Goal: Task Accomplishment & Management: Manage account settings

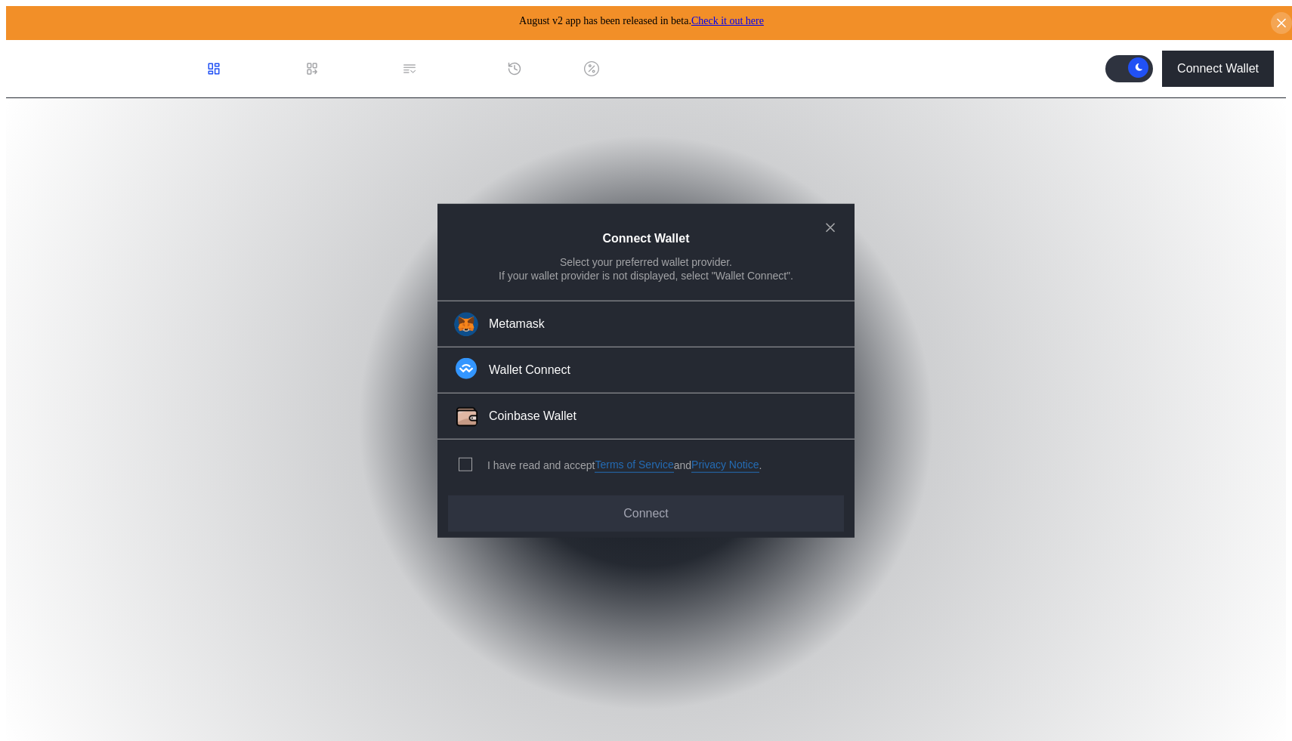
click at [472, 461] on div "modal" at bounding box center [468, 465] width 20 height 14
click at [460, 458] on span "modal" at bounding box center [465, 464] width 12 height 12
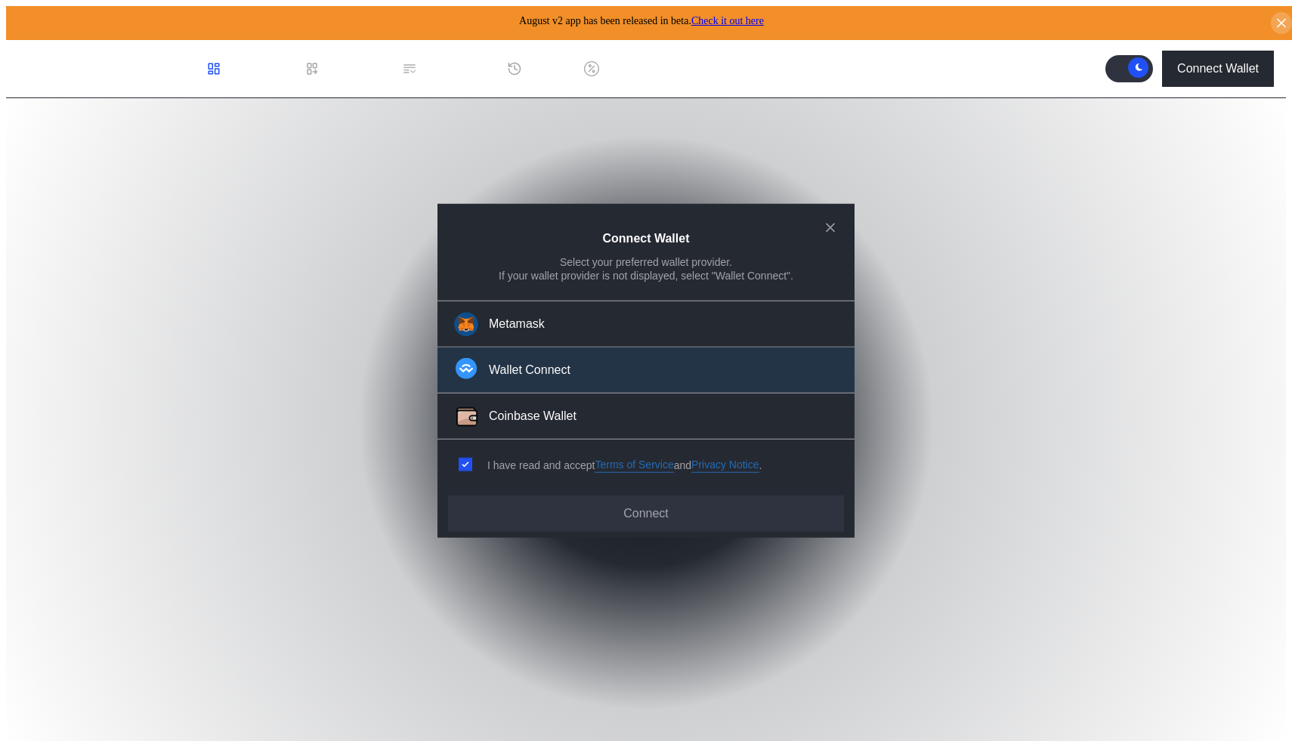
click at [536, 369] on div "Wallet Connect" at bounding box center [530, 371] width 82 height 16
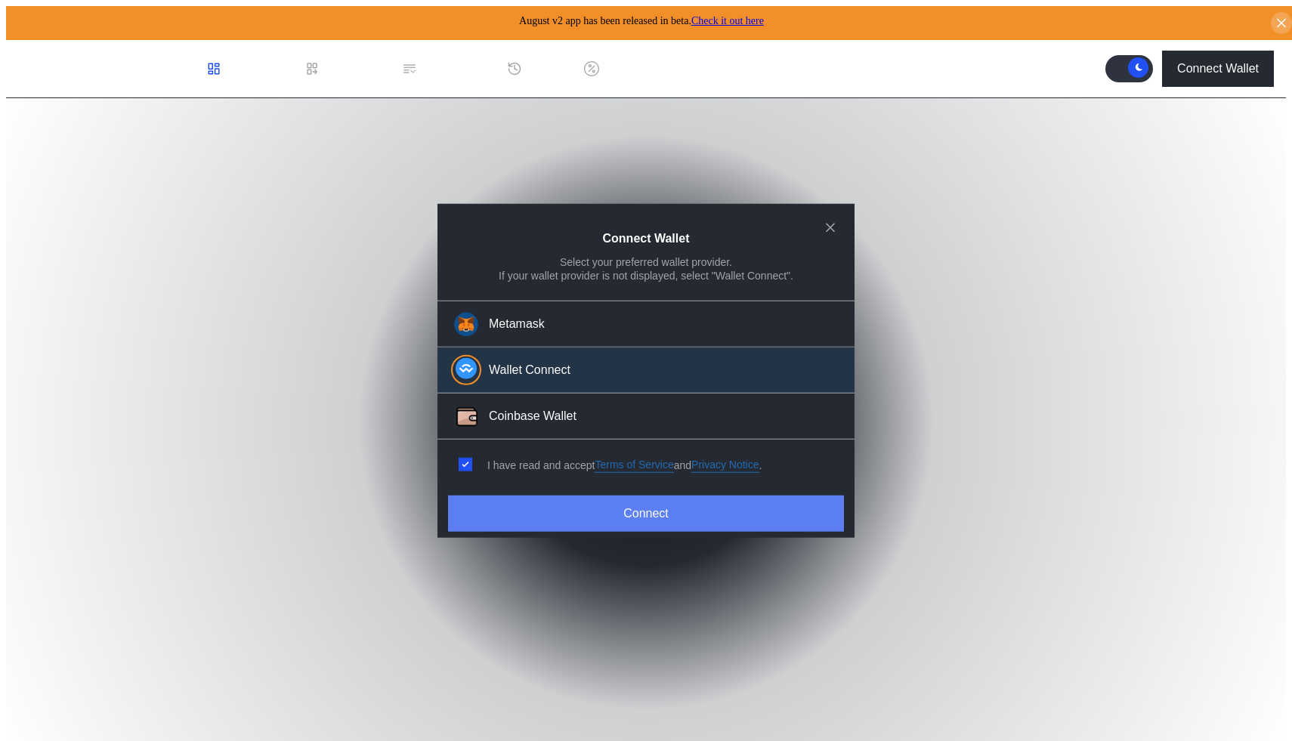
click at [649, 521] on button "Connect" at bounding box center [646, 513] width 396 height 36
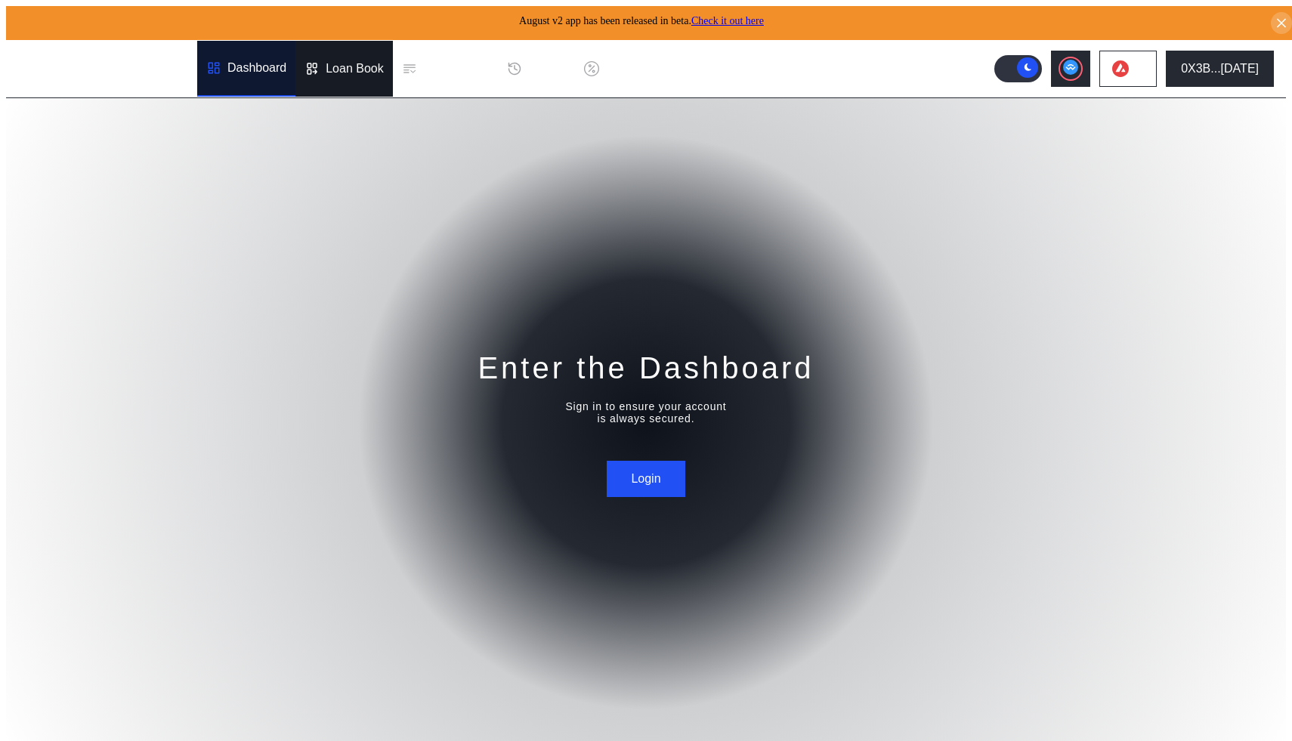
click at [356, 77] on div "Loan Book" at bounding box center [343, 69] width 97 height 56
click at [261, 63] on div "Dashboard" at bounding box center [256, 69] width 59 height 14
click at [627, 461] on button "Login" at bounding box center [645, 479] width 78 height 36
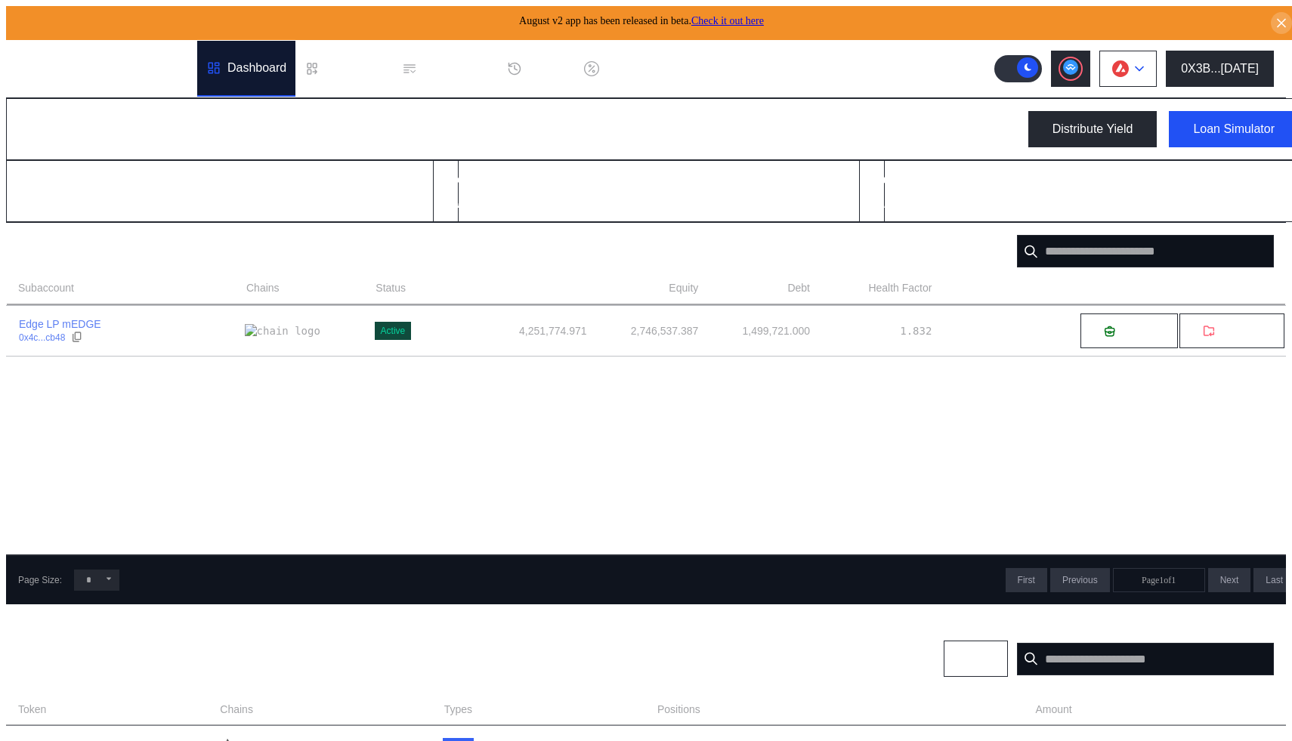
click at [1128, 68] on img at bounding box center [1120, 68] width 17 height 17
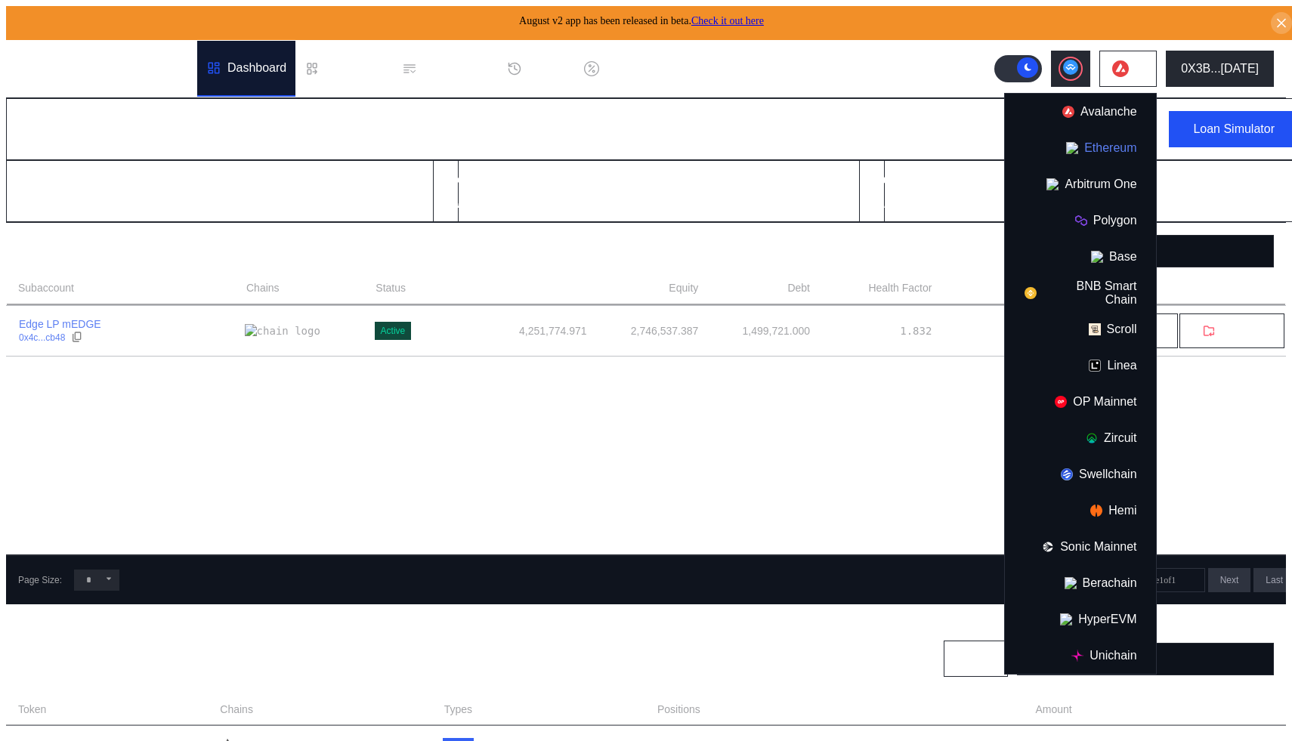
click at [1111, 151] on button "Ethereum" at bounding box center [1080, 148] width 151 height 36
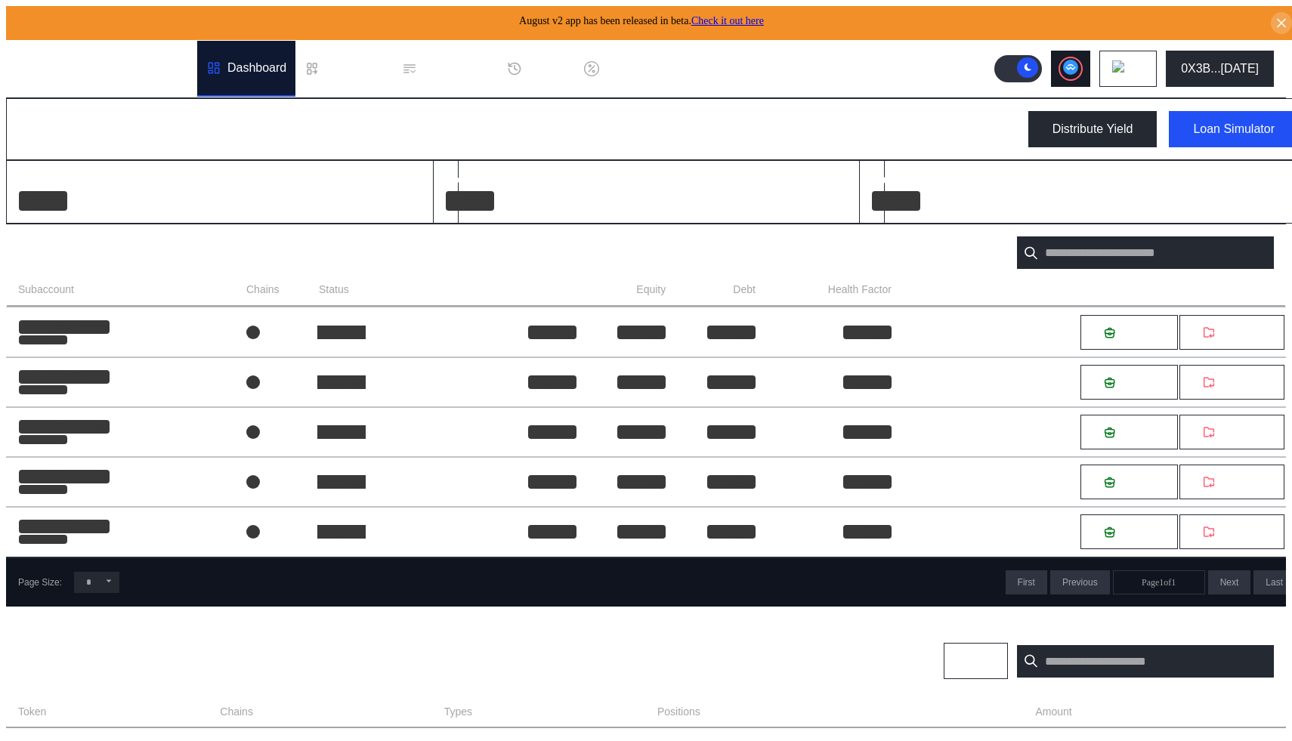
click at [1078, 66] on circle at bounding box center [1070, 67] width 15 height 15
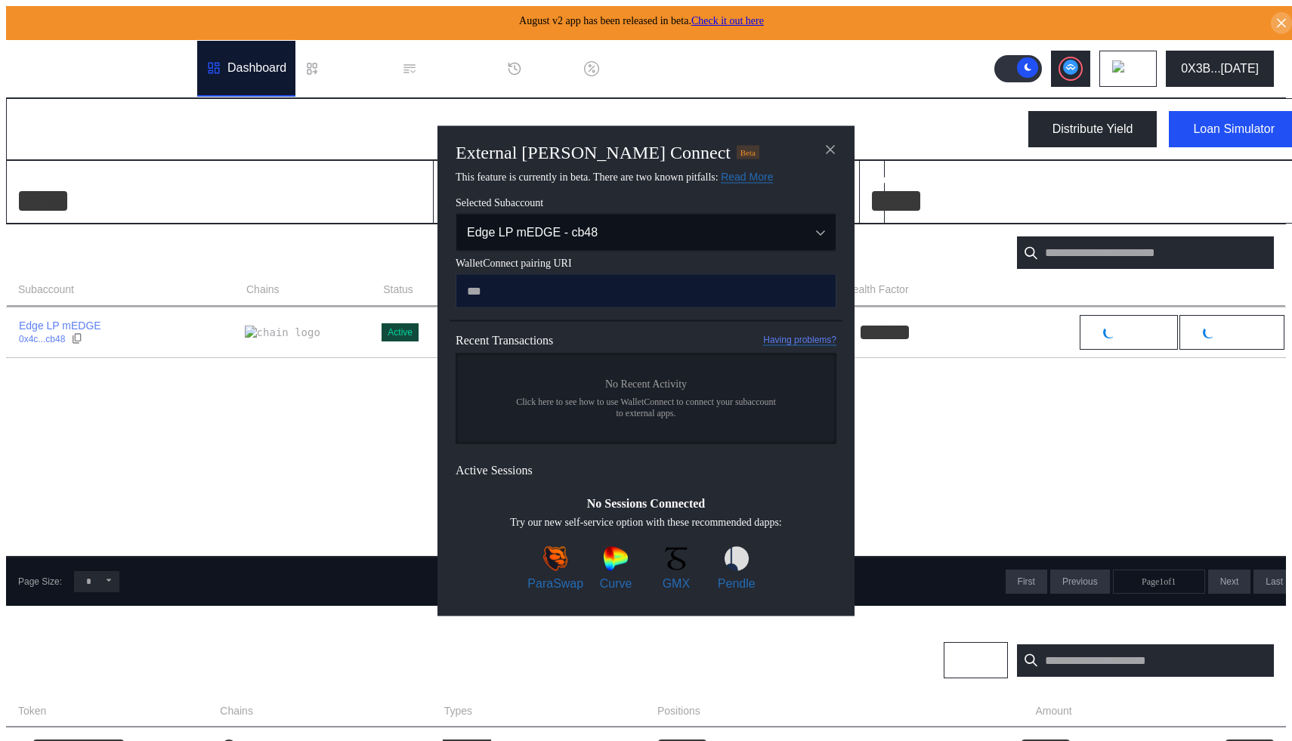
click at [582, 289] on input "modal" at bounding box center [645, 290] width 381 height 34
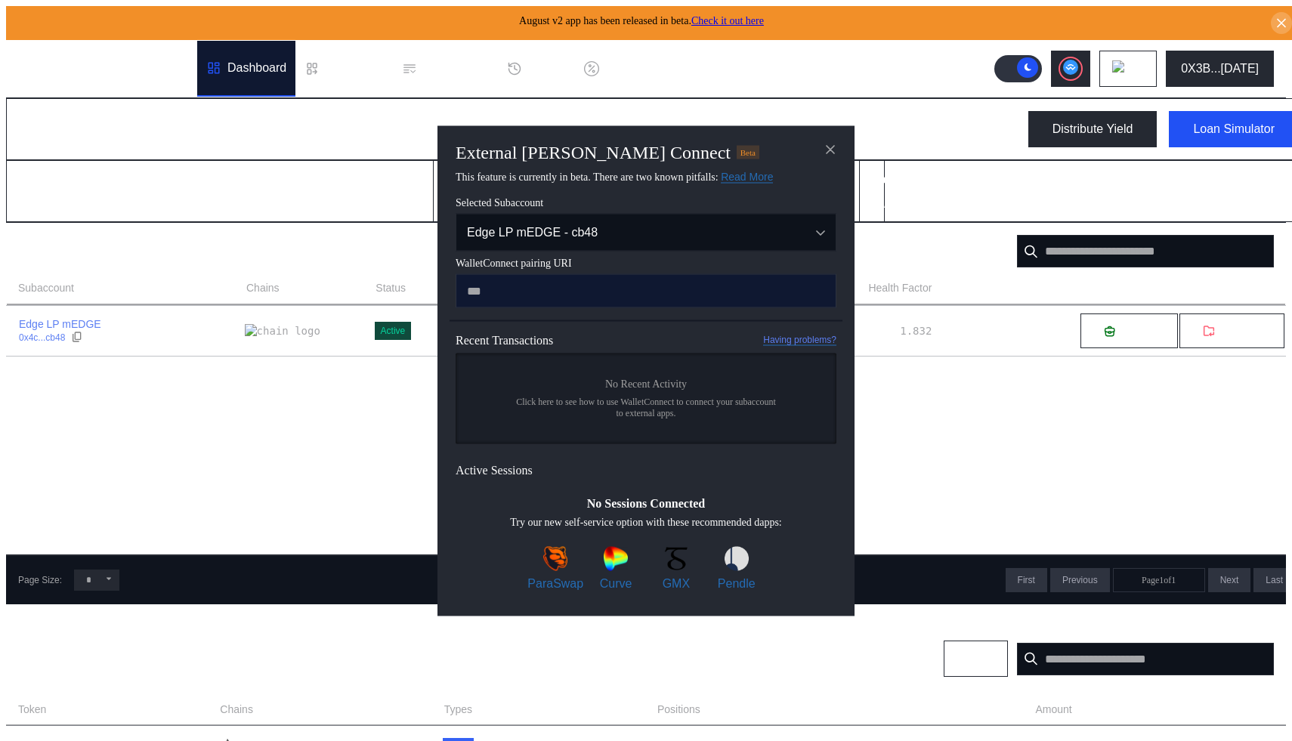
type input "**********"
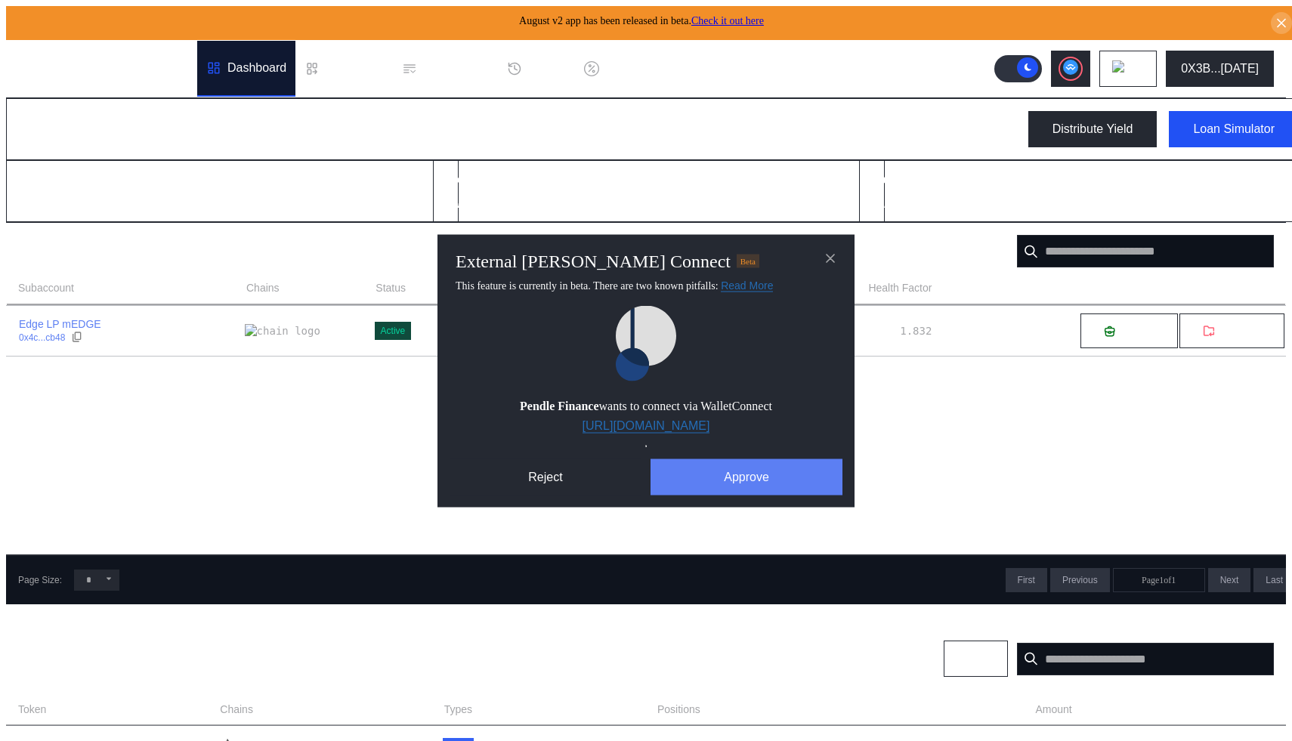
click at [704, 480] on button "Approve" at bounding box center [746, 476] width 192 height 36
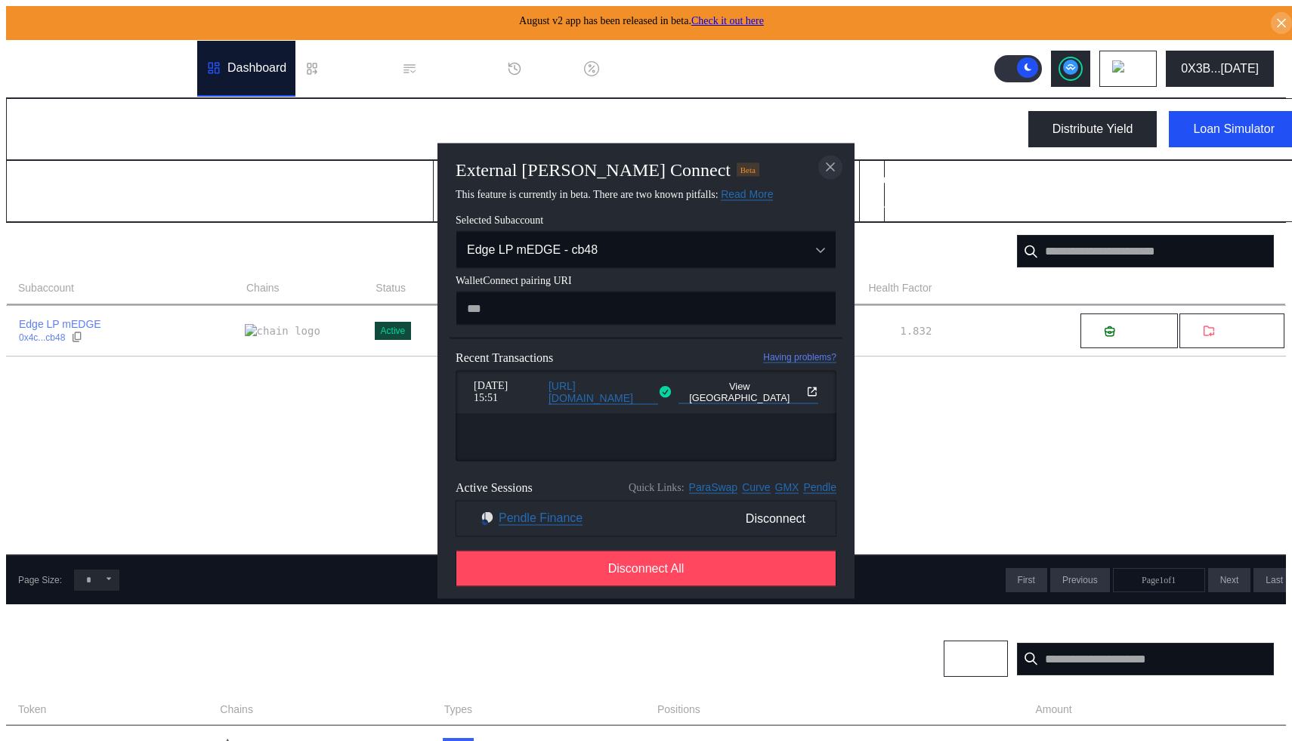
click at [827, 169] on icon "close modal" at bounding box center [830, 167] width 8 height 8
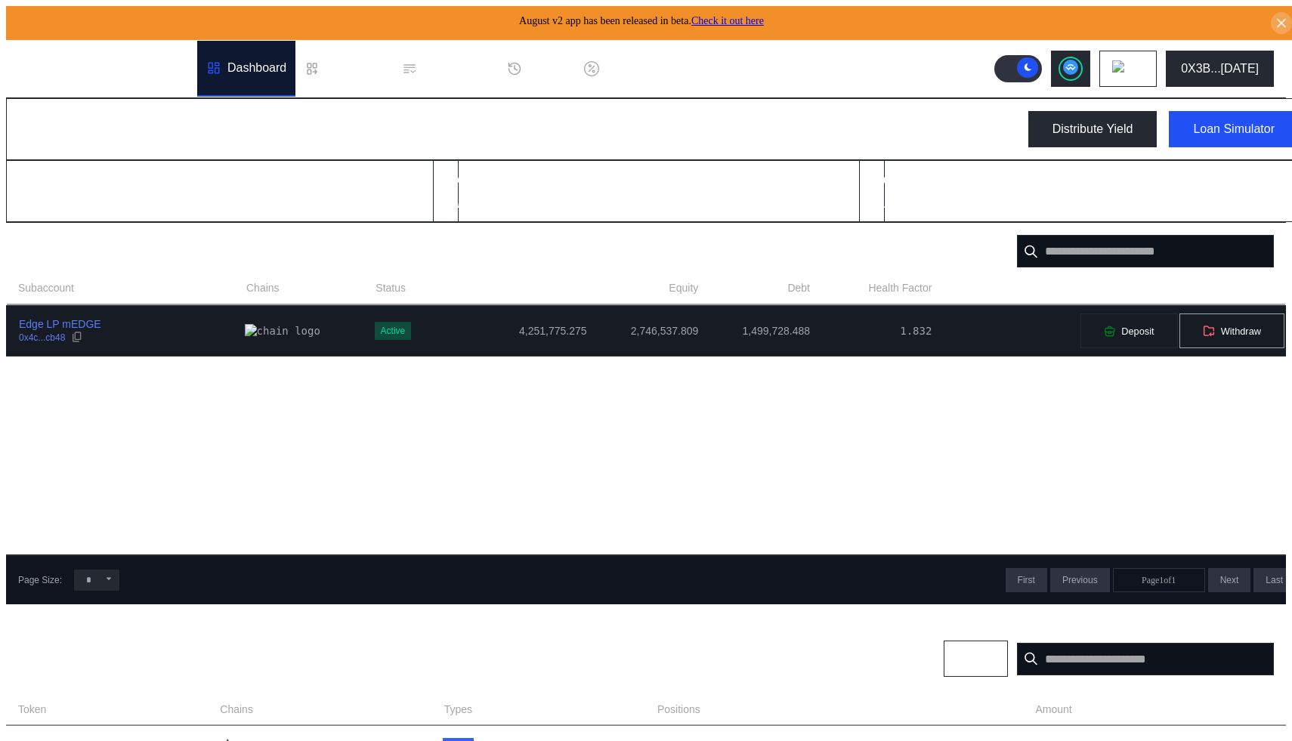
click at [1211, 324] on button "Withdraw" at bounding box center [1231, 331] width 106 height 36
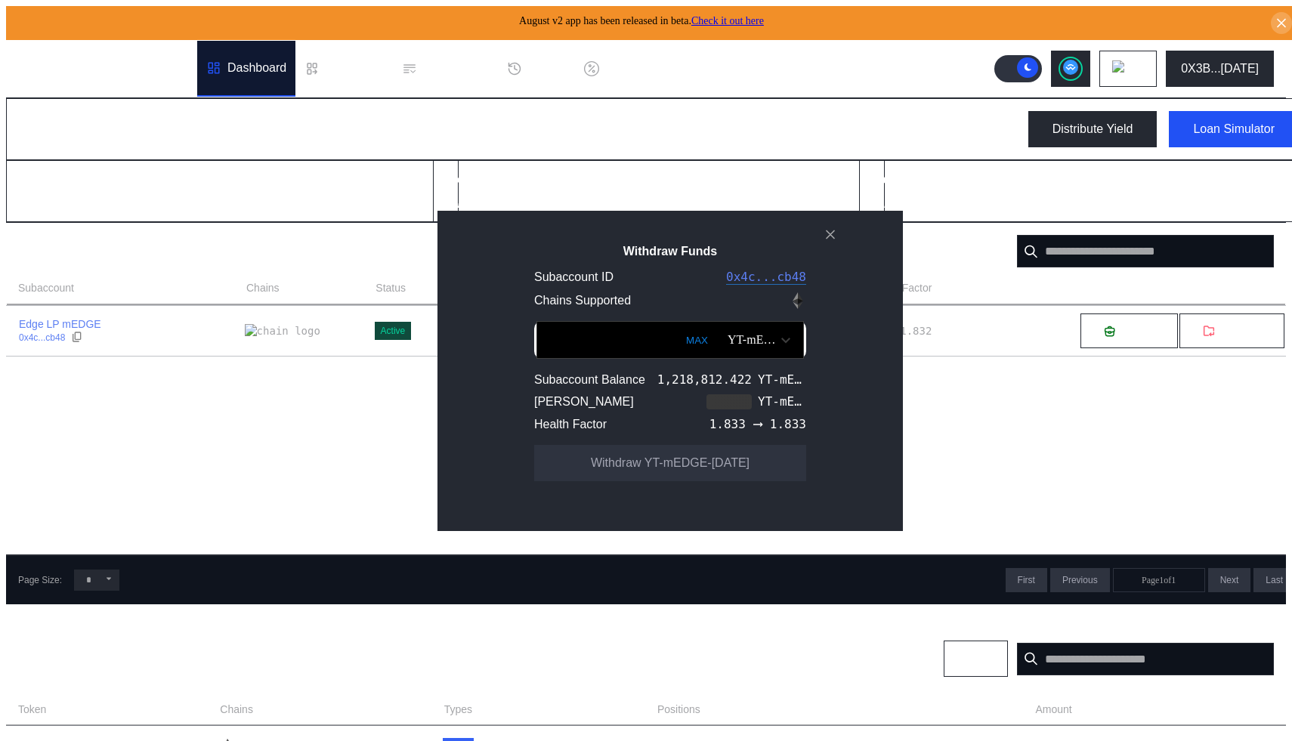
click at [739, 347] on div "YT-mEDGE-[DATE]" at bounding box center [751, 340] width 48 height 14
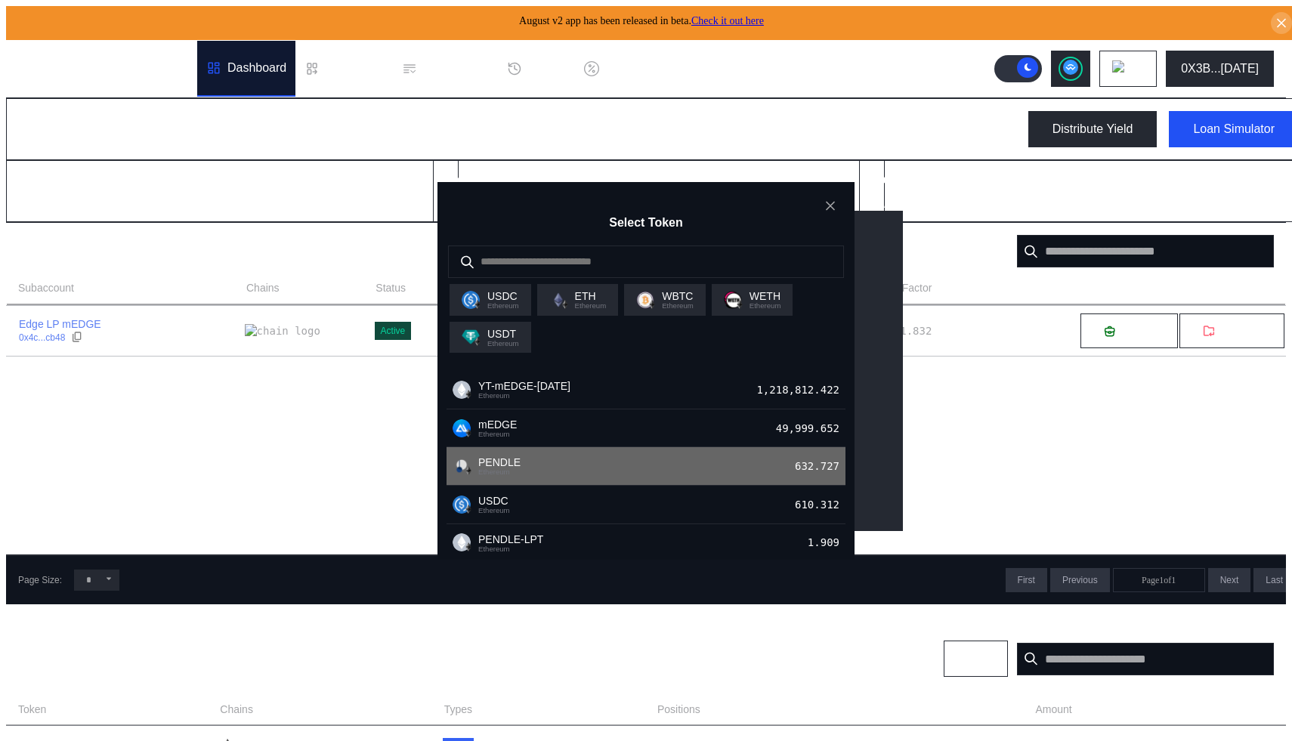
click at [641, 454] on div "PENDLE Ethereum 632.727" at bounding box center [645, 466] width 399 height 39
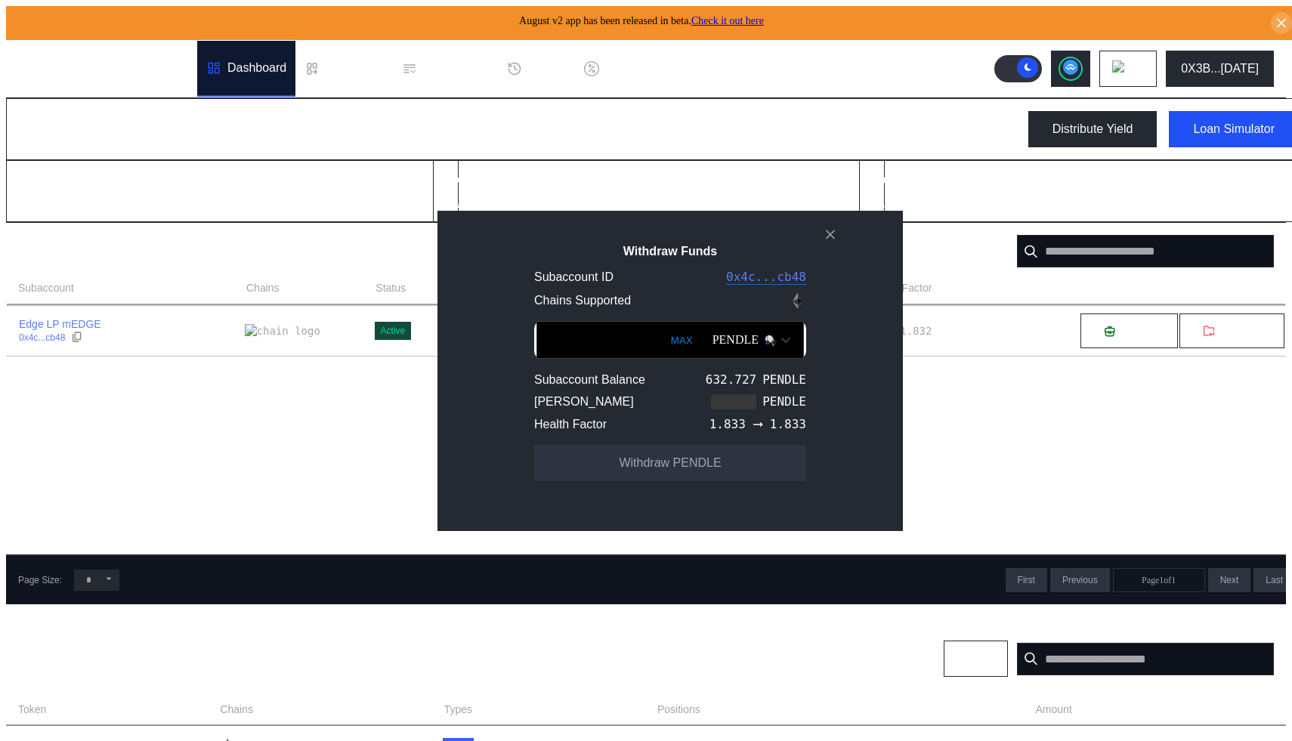
click at [666, 351] on button "MAX" at bounding box center [681, 340] width 31 height 35
type input "**********"
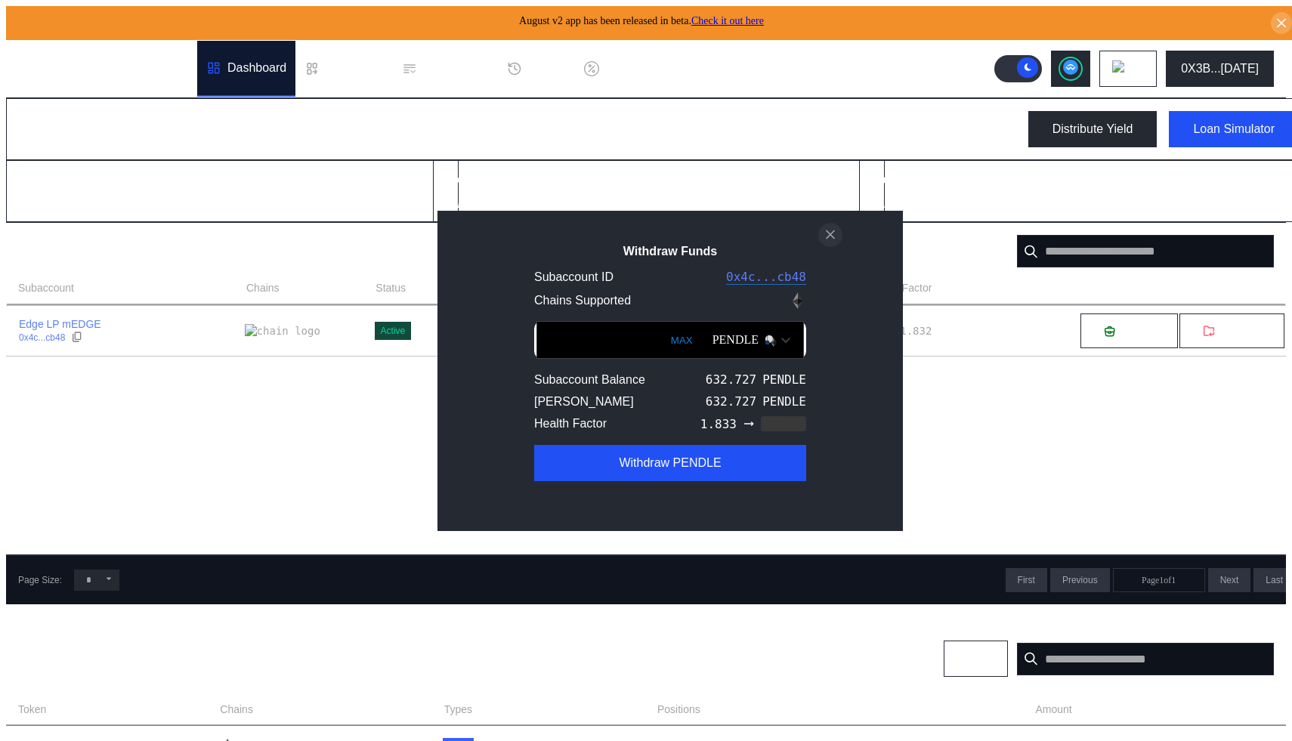
click at [826, 242] on icon "close modal" at bounding box center [829, 235] width 15 height 16
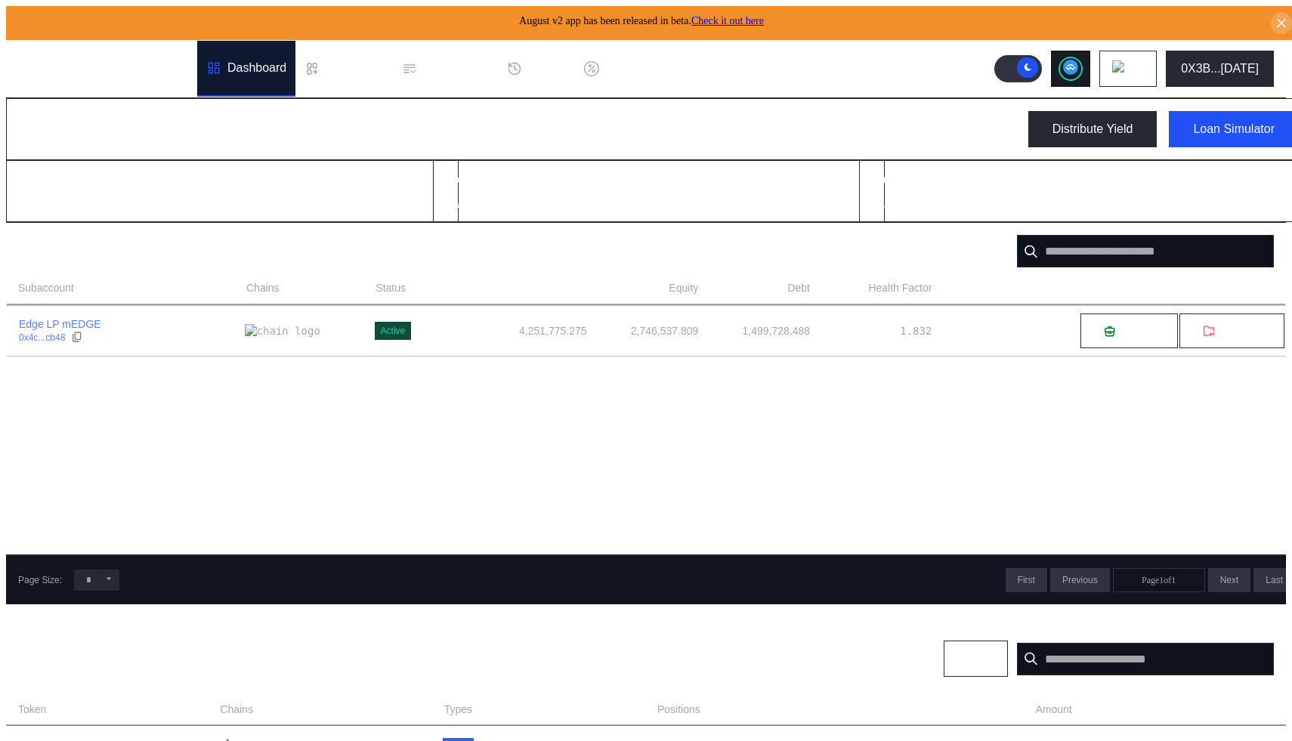
click at [1090, 51] on button at bounding box center [1070, 69] width 39 height 36
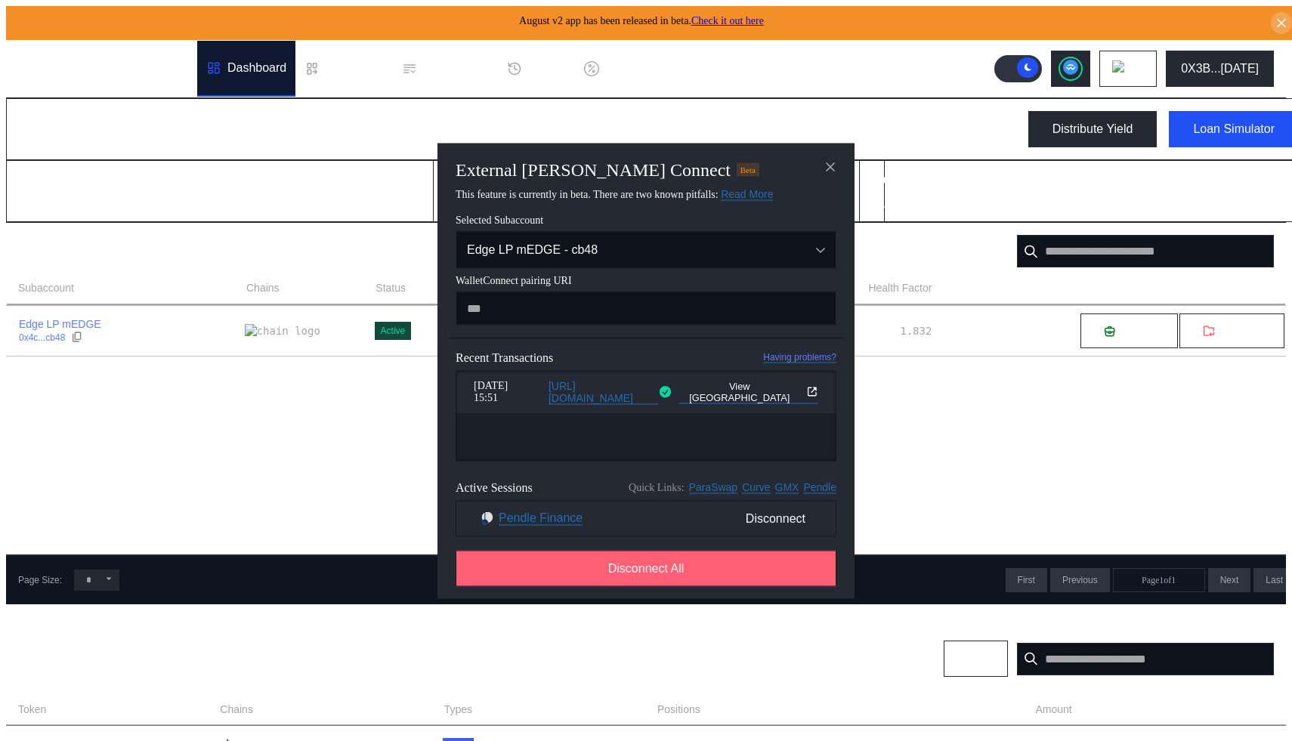
click at [665, 572] on span "Disconnect All" at bounding box center [646, 568] width 76 height 14
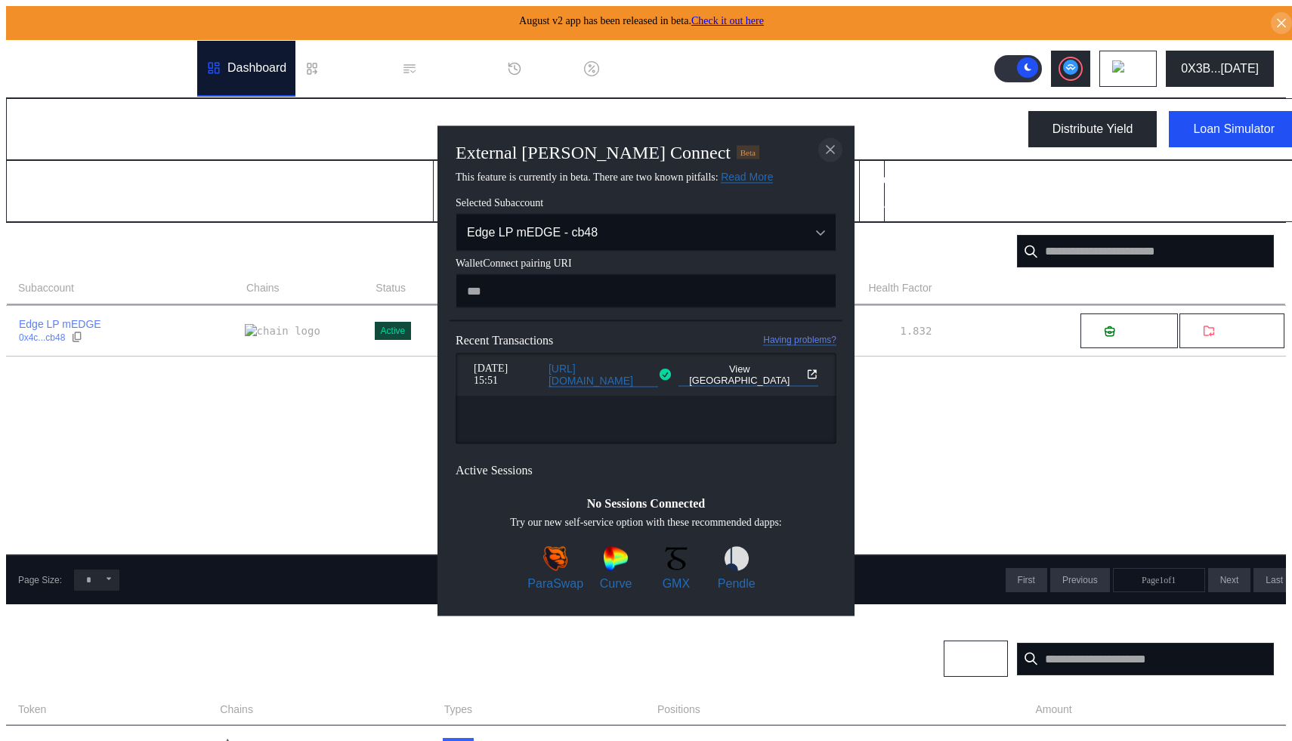
click at [828, 147] on icon "close modal" at bounding box center [830, 150] width 8 height 8
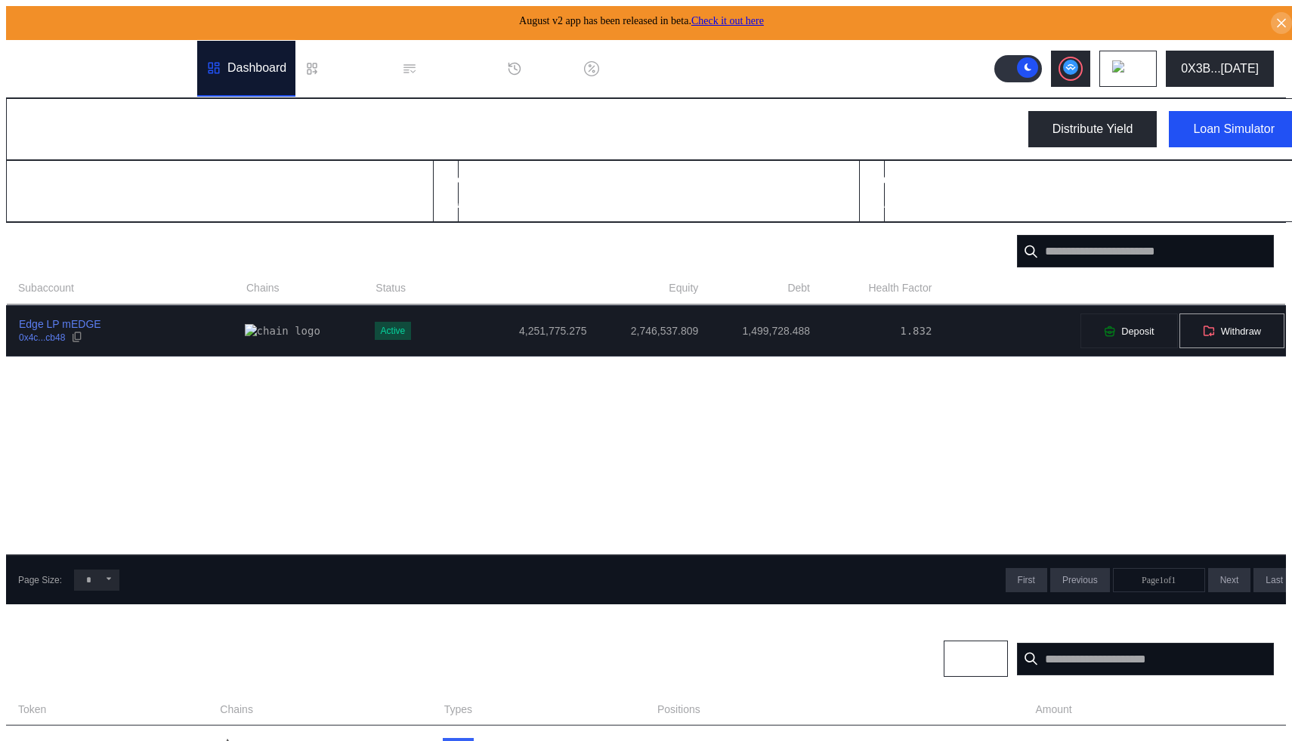
click at [1202, 327] on icon at bounding box center [1208, 331] width 12 height 11
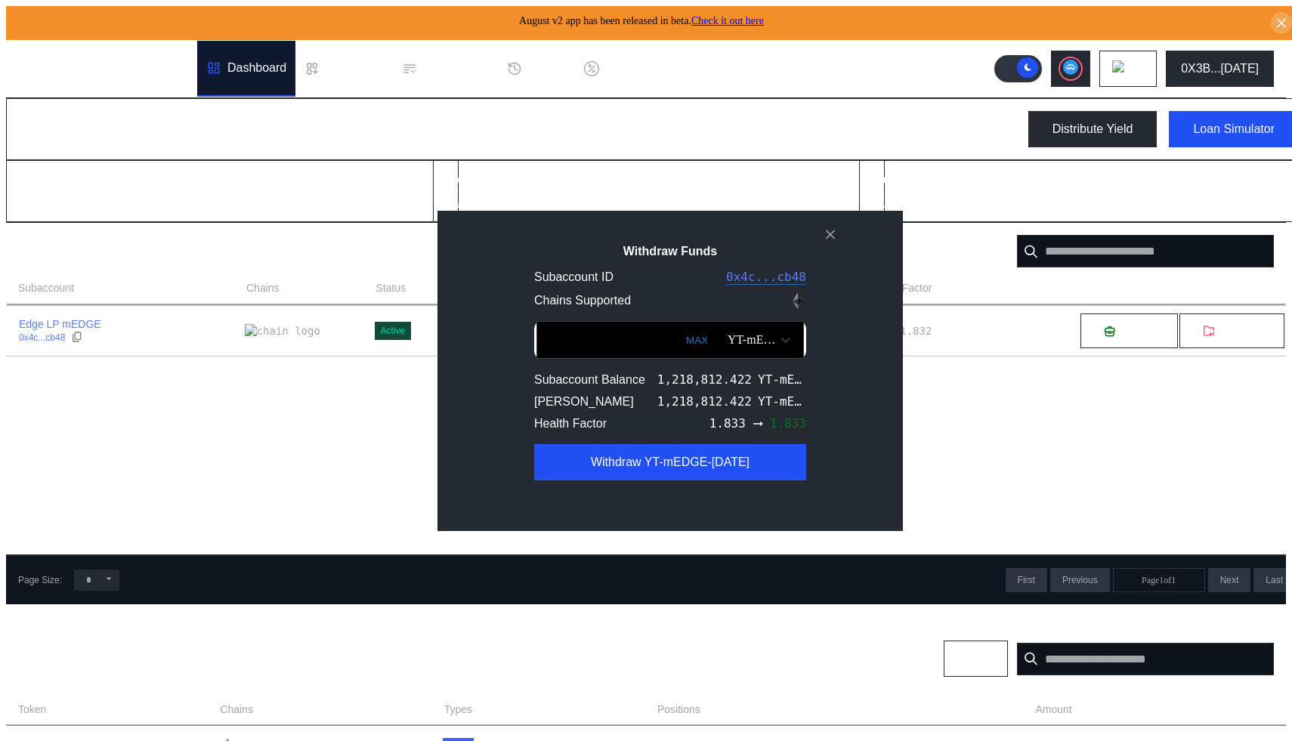
click at [748, 346] on div "YT-mEDGE-[DATE]" at bounding box center [751, 340] width 48 height 14
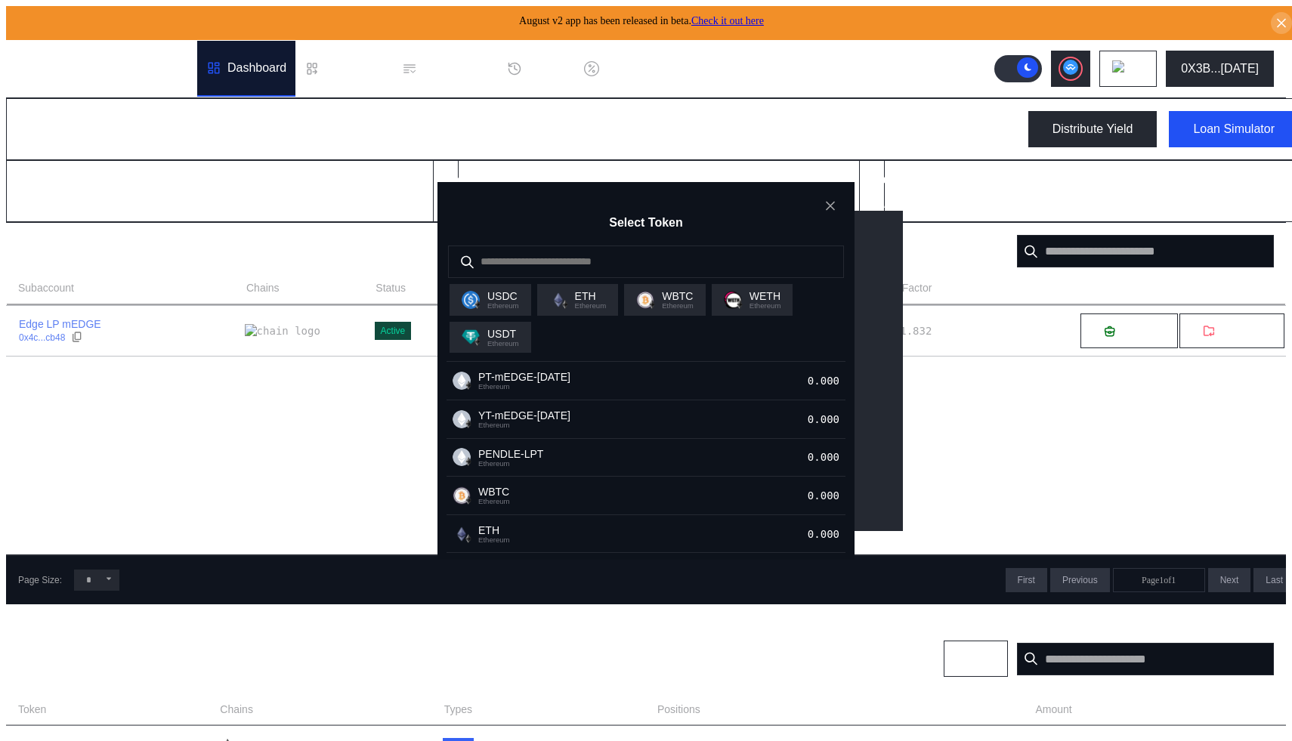
scroll to position [0, 0]
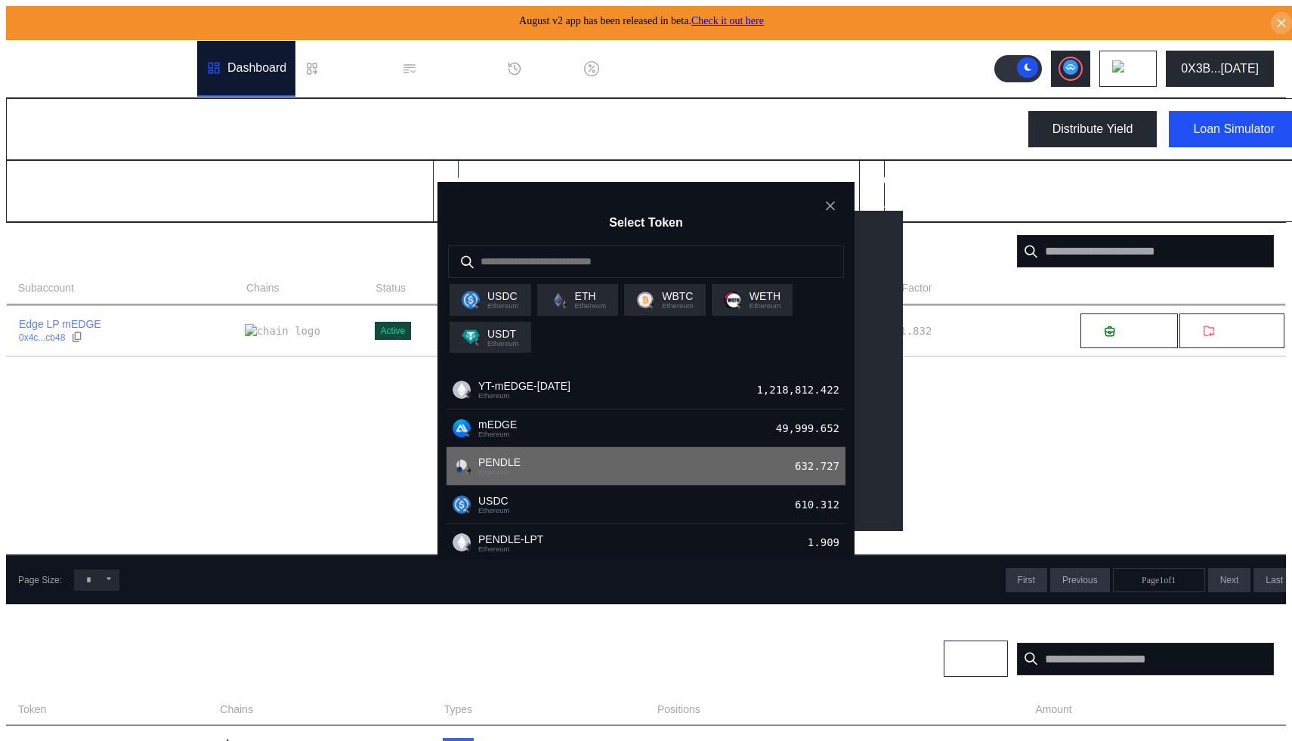
click at [620, 449] on div "PENDLE Ethereum 632.727" at bounding box center [645, 466] width 399 height 39
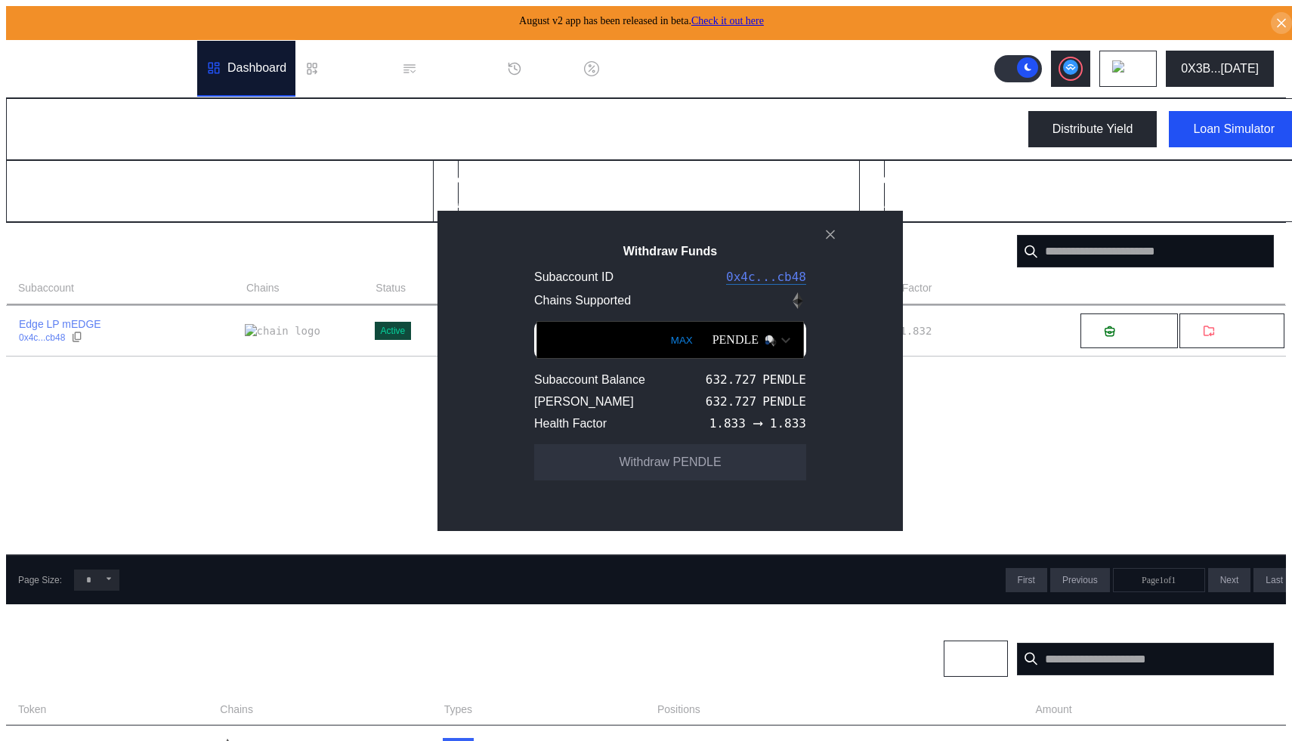
click at [666, 347] on button "MAX" at bounding box center [681, 340] width 31 height 35
type input "**********"
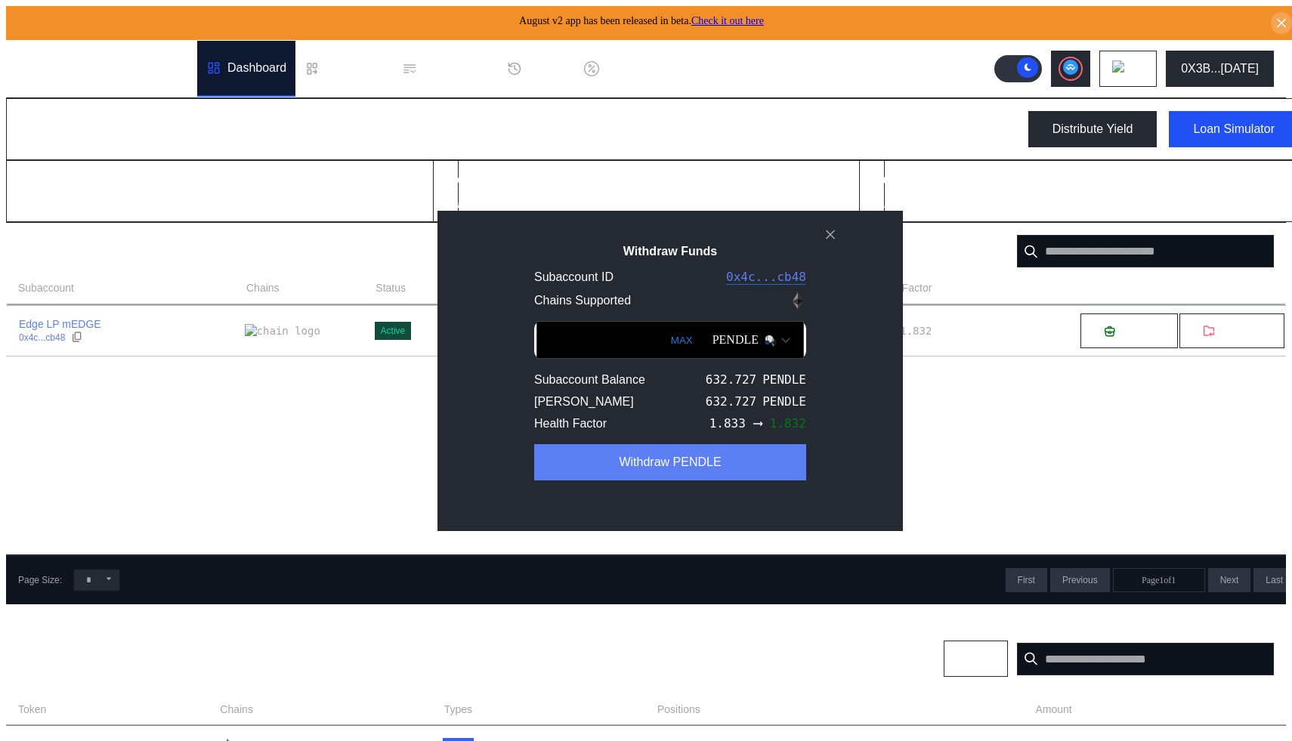
click at [637, 480] on button "Withdraw PENDLE" at bounding box center [670, 462] width 272 height 36
